Goal: Task Accomplishment & Management: Use online tool/utility

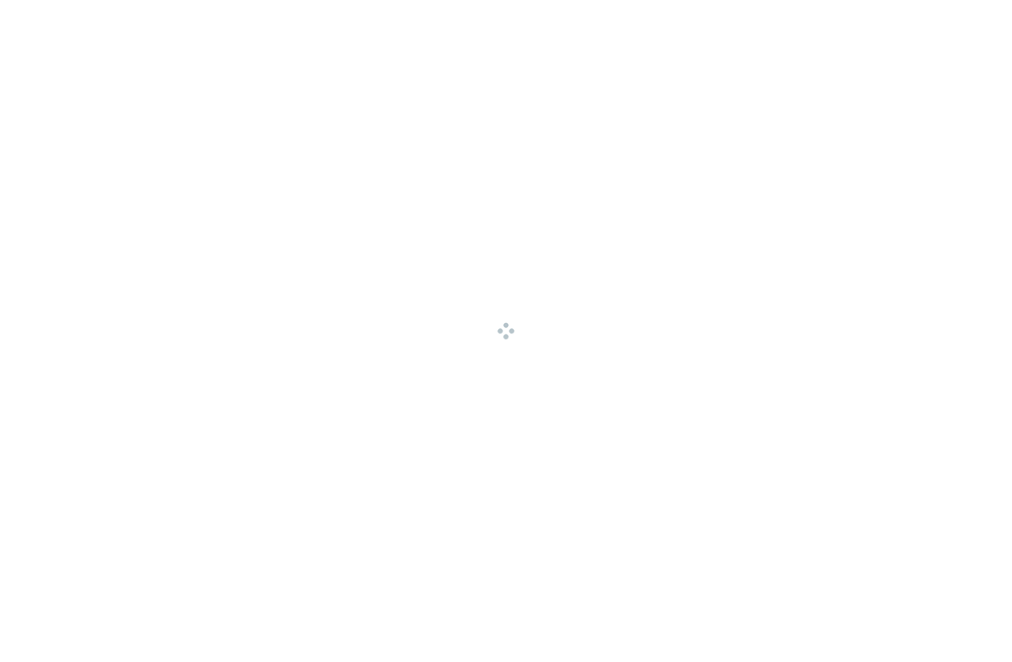
click at [171, 279] on div at bounding box center [506, 331] width 1012 height 662
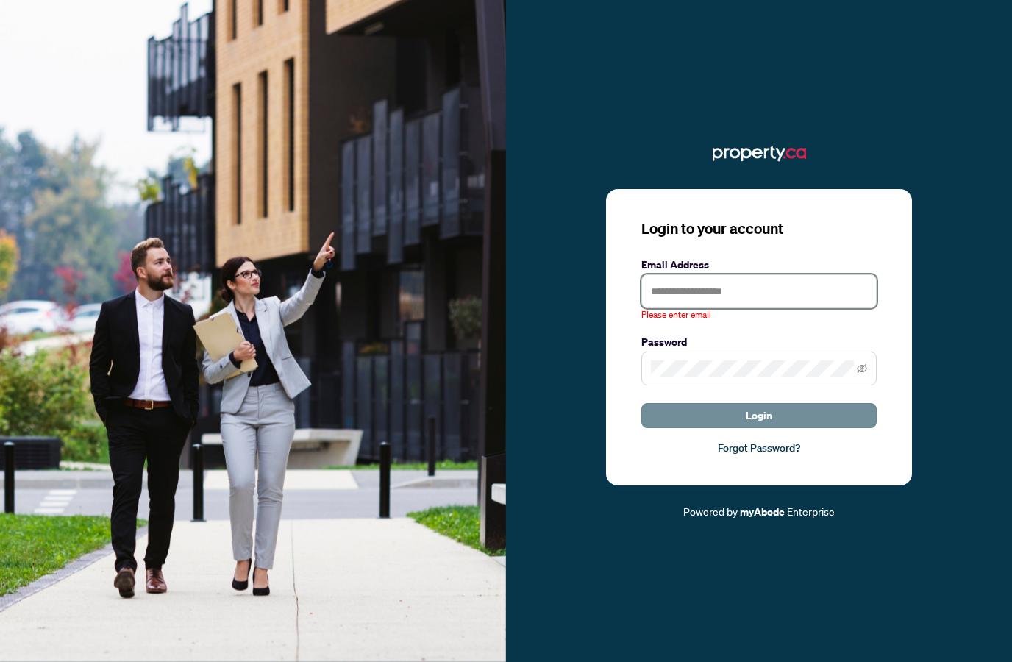
type input "**********"
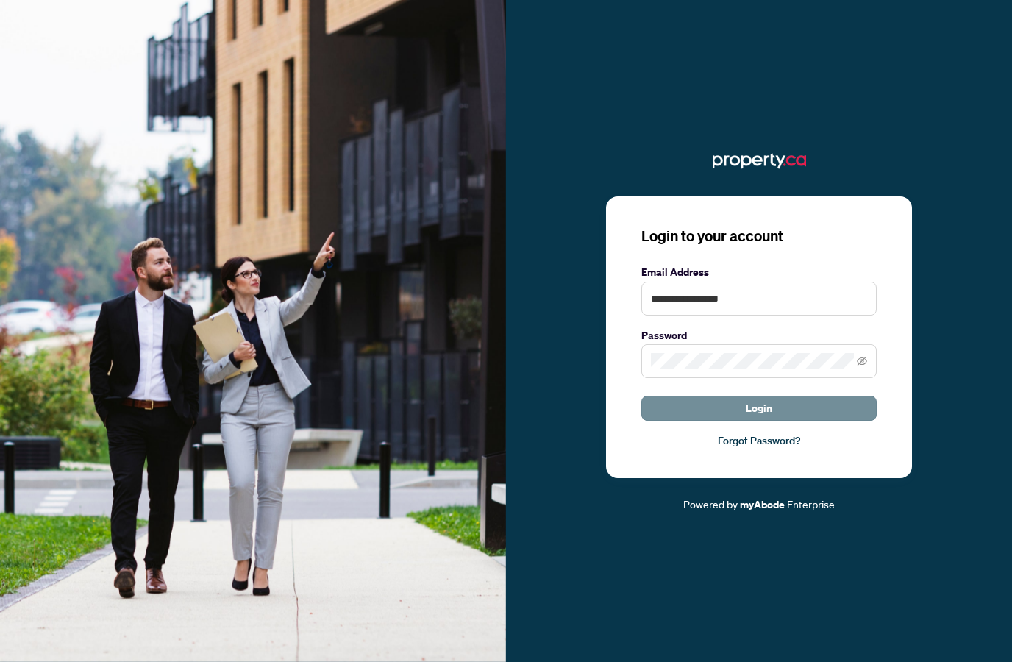
click at [722, 421] on button "Login" at bounding box center [758, 408] width 235 height 25
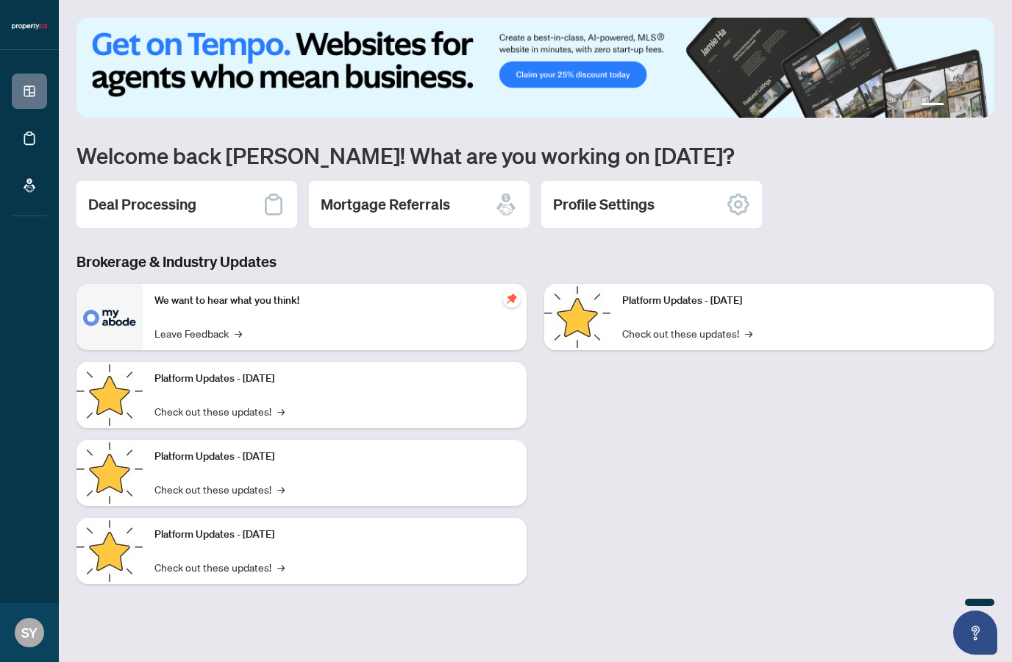
click at [221, 205] on div "Deal Processing" at bounding box center [187, 204] width 221 height 47
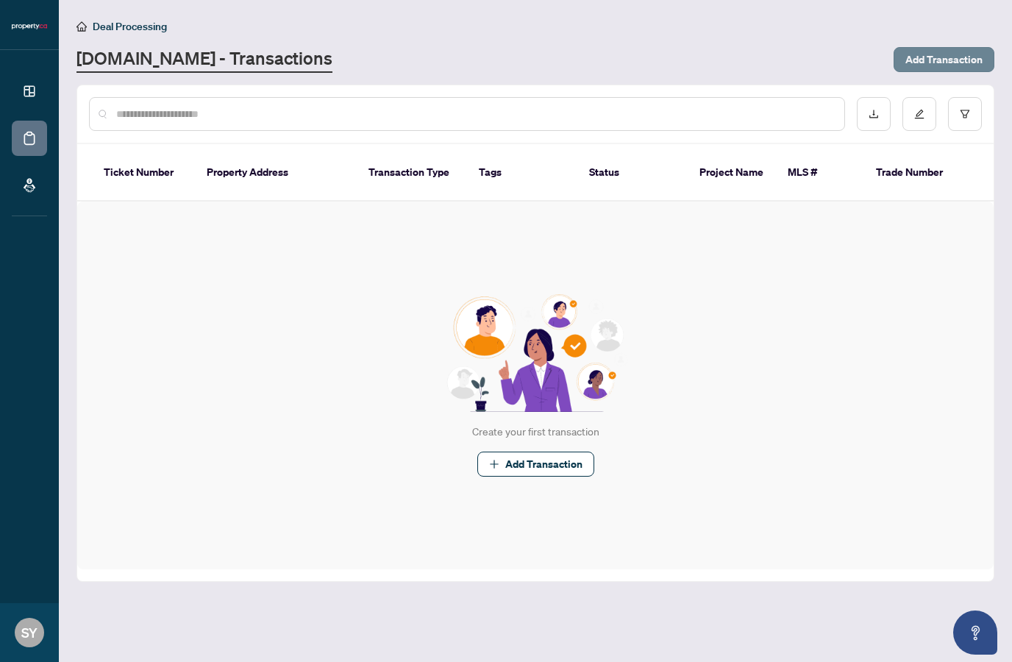
click at [915, 57] on span "Add Transaction" at bounding box center [944, 60] width 77 height 24
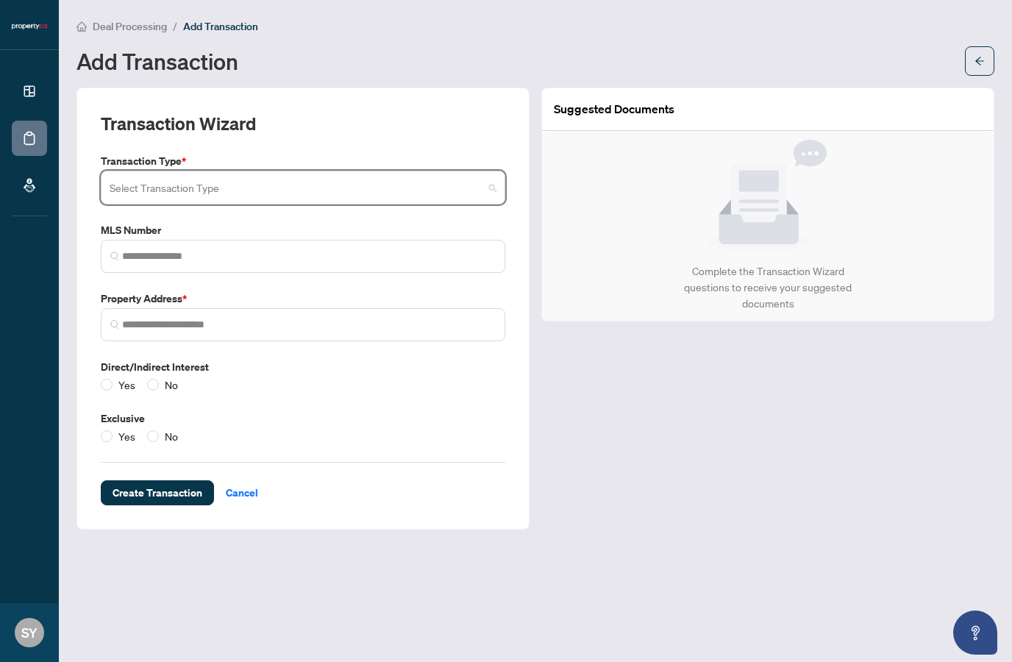
click at [296, 188] on input "search" at bounding box center [297, 190] width 374 height 32
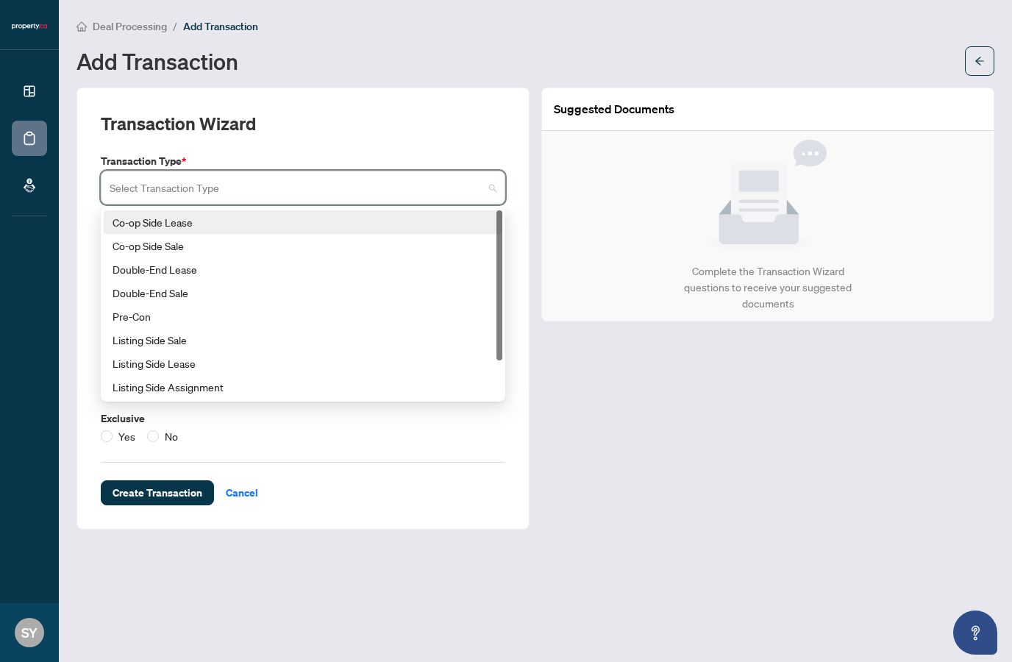
click at [198, 224] on div "Co-op Side Lease" at bounding box center [303, 222] width 381 height 16
